Goal: Task Accomplishment & Management: Use online tool/utility

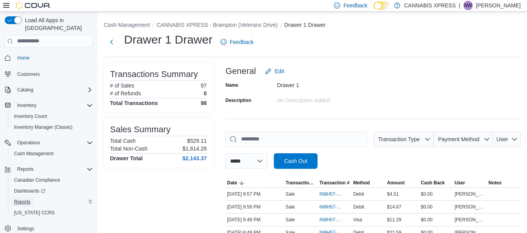
click at [28, 199] on span "Reports" at bounding box center [22, 202] width 16 height 6
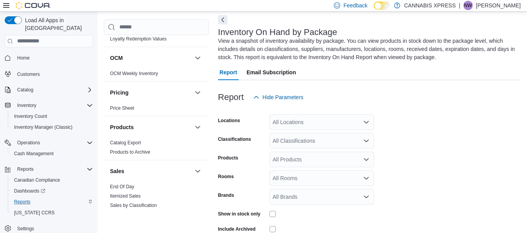
scroll to position [474, 0]
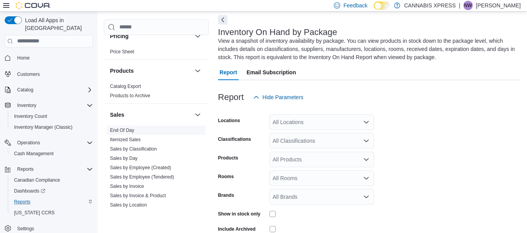
click at [127, 131] on link "End Of Day" at bounding box center [122, 130] width 24 height 5
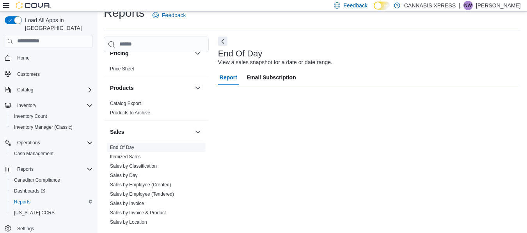
scroll to position [13, 0]
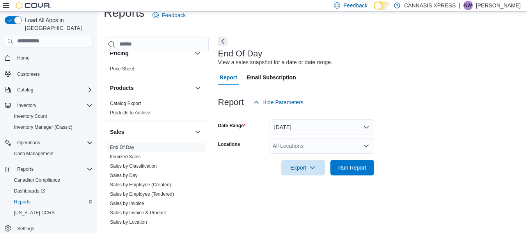
click at [297, 146] on div "All Locations" at bounding box center [321, 146] width 104 height 16
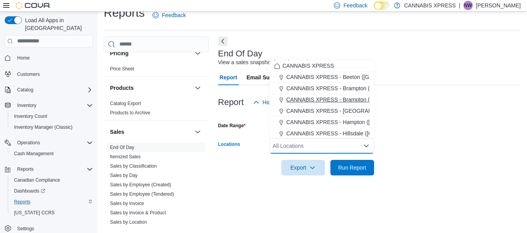
click at [324, 103] on span "CANNABIS XPRESS - Brampton (Veterans Drive)" at bounding box center [346, 100] width 121 height 8
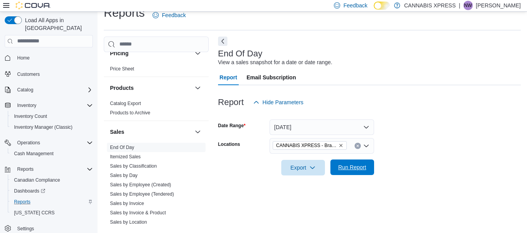
click at [355, 171] on span "Run Report" at bounding box center [352, 168] width 28 height 8
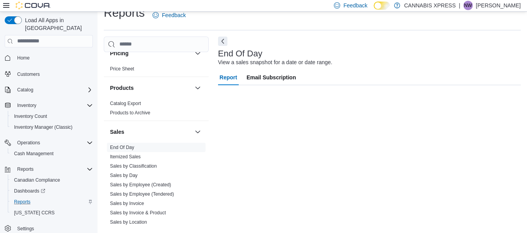
scroll to position [143, 0]
